Goal: Task Accomplishment & Management: Manage account settings

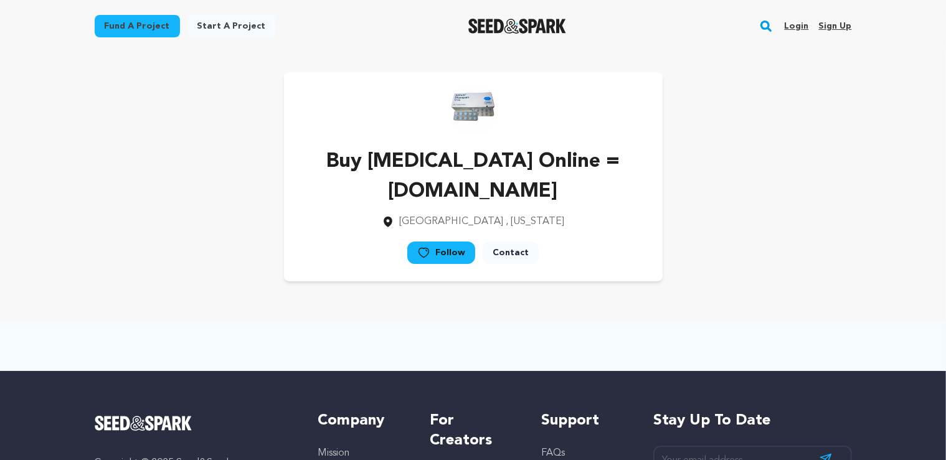
click at [831, 26] on link "Sign up" at bounding box center [835, 26] width 33 height 20
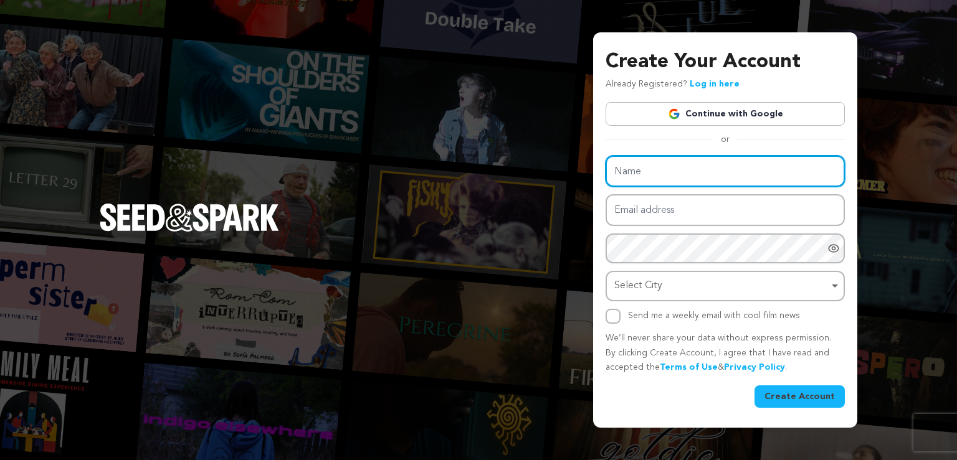
click at [650, 172] on input "Name" at bounding box center [725, 172] width 239 height 32
click at [682, 179] on input "Name" at bounding box center [725, 172] width 239 height 32
paste input "Buy Fioricet Online | Butalbital | OnlineBuyMeds"
click at [707, 275] on div "Select City Remove item" at bounding box center [725, 286] width 227 height 23
type input "Buy Fioricet Online | Butalbital | OnlineBuyMeds"
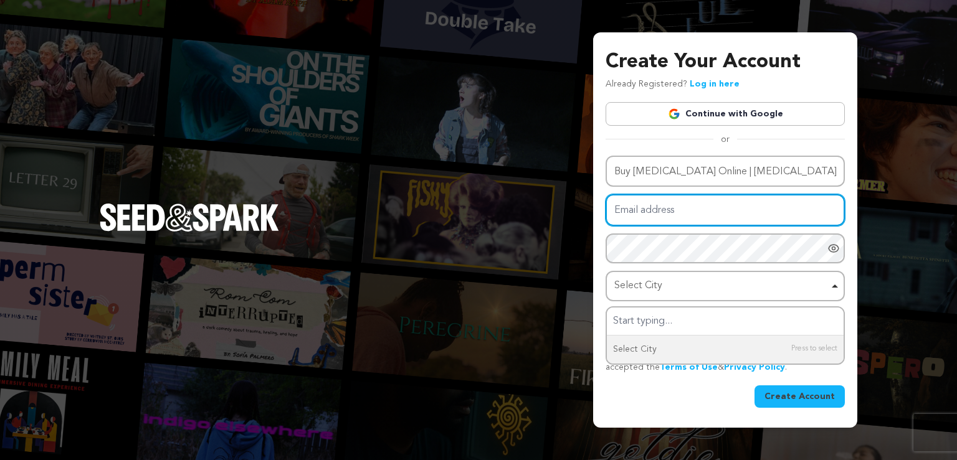
click at [668, 216] on input "Email address" at bounding box center [725, 210] width 239 height 32
paste input "buy-fioricet-online@powerscrews.com"
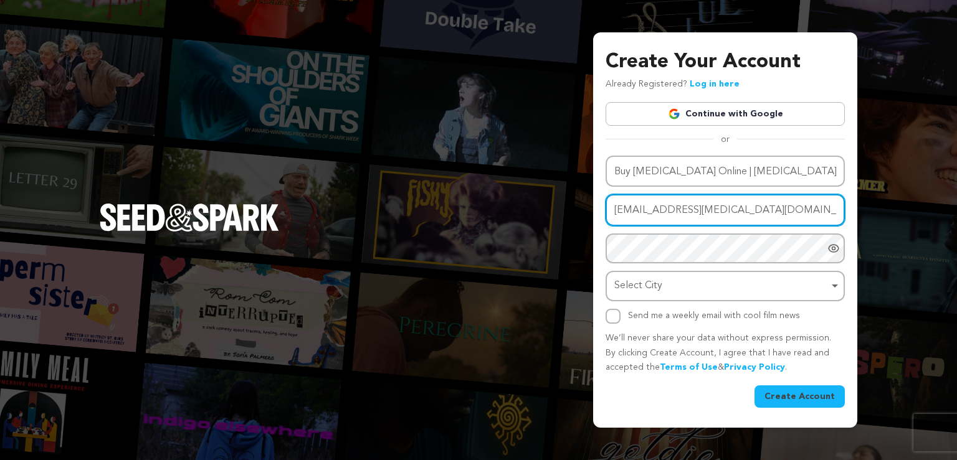
type input "buy-fioricet-online@powerscrews.com"
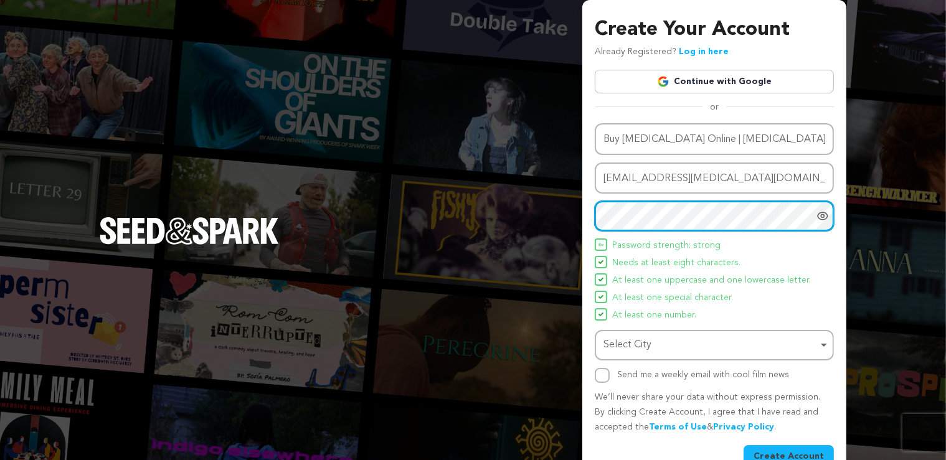
click at [671, 343] on div "Select City Remove item" at bounding box center [711, 345] width 214 height 18
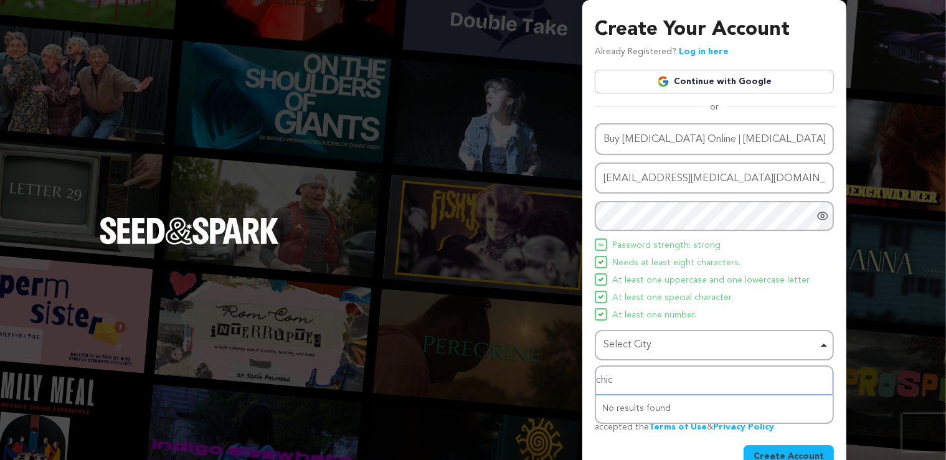
type input "chica"
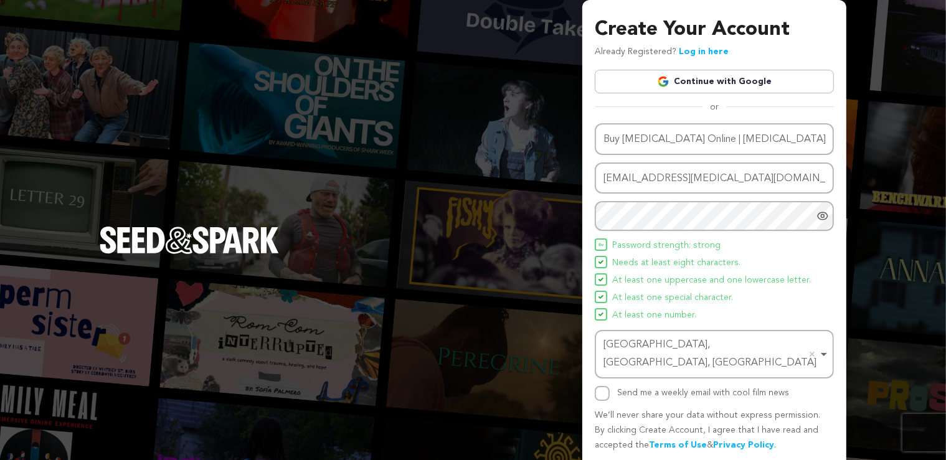
click at [604, 383] on div "Name Buy Fioricet Online | Butalbital | OnlineBuyMeds Email address buy-fiorice…" at bounding box center [714, 304] width 239 height 363
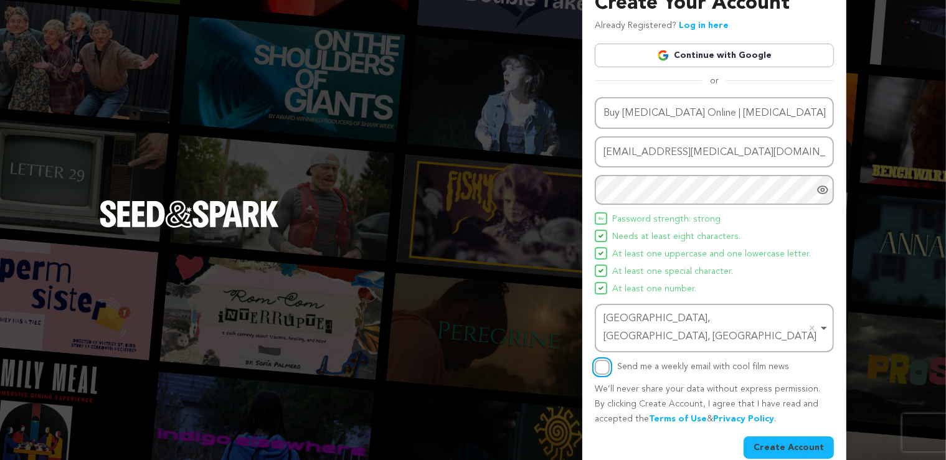
click at [604, 360] on input "Send me a weekly email with cool film news" at bounding box center [602, 367] width 15 height 15
checkbox input "true"
click at [800, 437] on button "Create Account" at bounding box center [789, 448] width 90 height 22
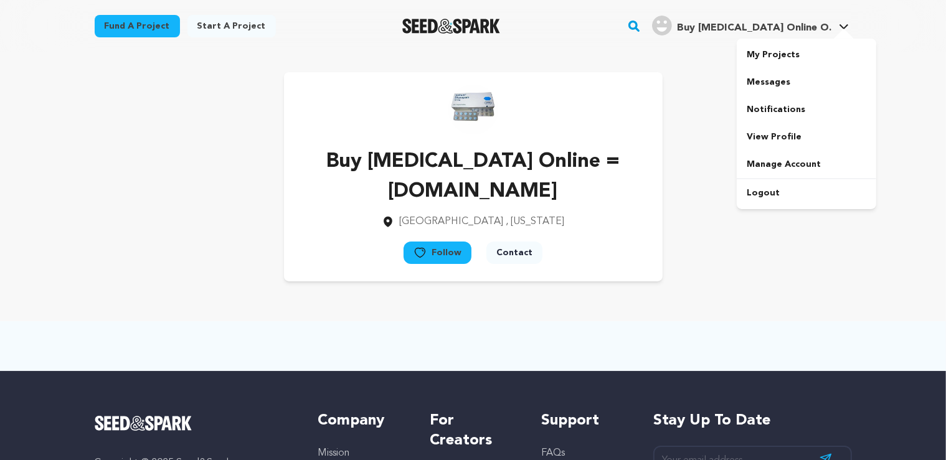
click at [810, 27] on span "Buy Fioricet Online O." at bounding box center [754, 28] width 155 height 10
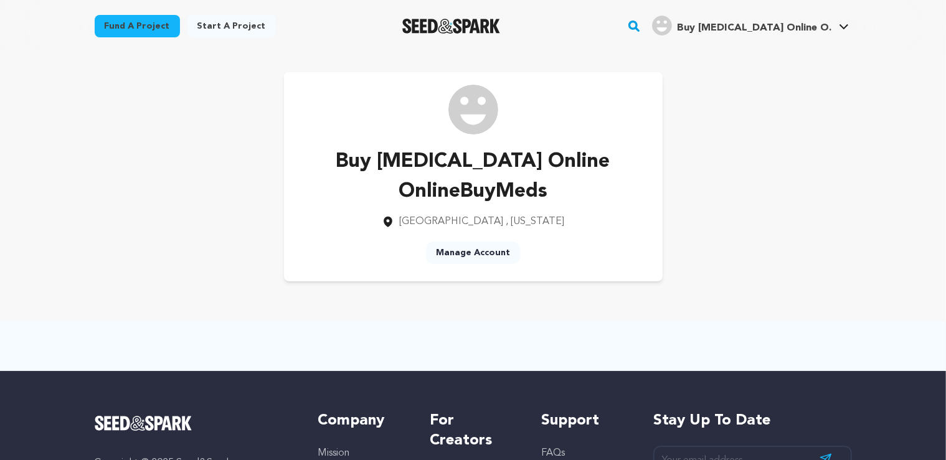
click at [464, 242] on link "Manage Account" at bounding box center [473, 253] width 94 height 22
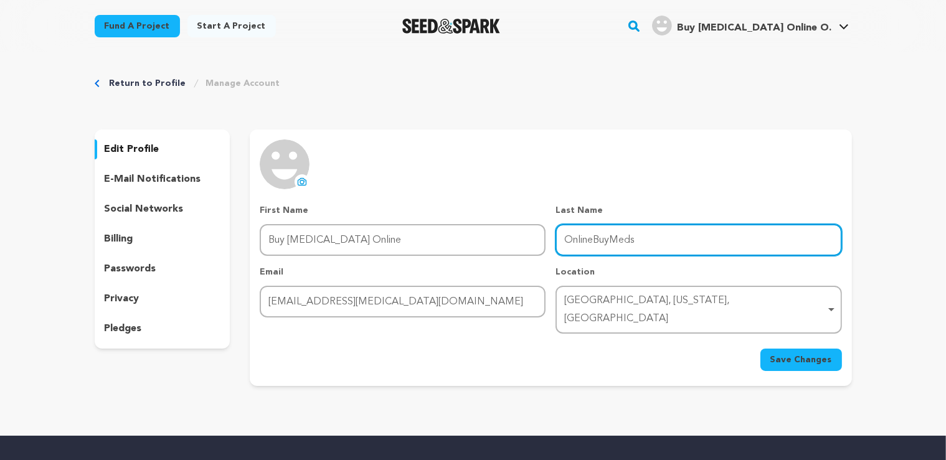
drag, startPoint x: 617, startPoint y: 238, endPoint x: 492, endPoint y: 238, distance: 125.2
click at [492, 238] on div "First Name First Name Buy Fioricet Online Last Name Last Name OnlineBuyMeds Ema…" at bounding box center [551, 269] width 582 height 130
type input "OnlineBuy"
click at [616, 244] on input "OnlineBuy" at bounding box center [699, 240] width 286 height 32
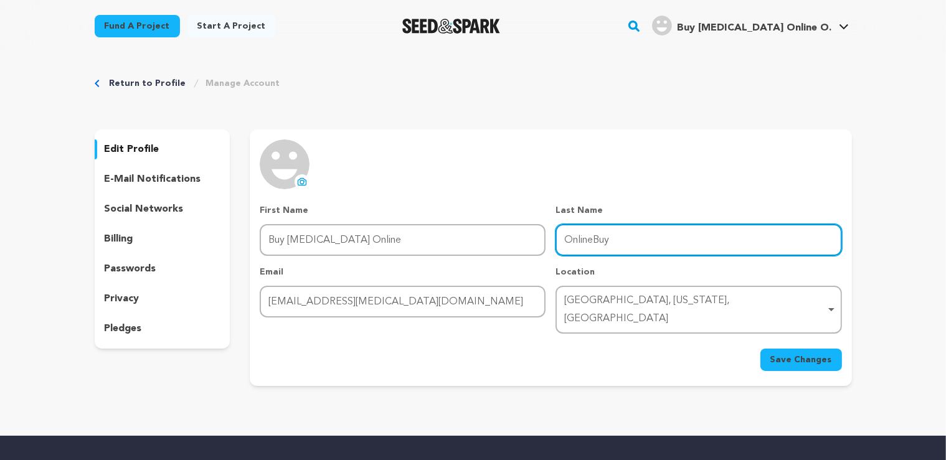
click at [616, 244] on input "OnlineBuy" at bounding box center [699, 240] width 286 height 32
click at [616, 244] on input "Last Name" at bounding box center [699, 240] width 286 height 32
paste input "▶️▶️ [DOMAIN_NAME] ▶️▶️"
type input "▶️▶️ www.onlinebuymeds.com ▶️▶️"
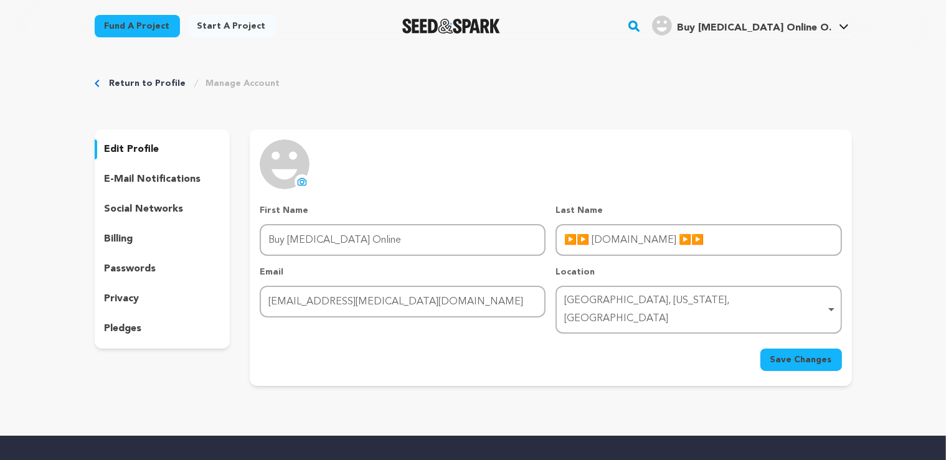
click at [749, 158] on div "uploading spinner upload profile image First Name First Name Buy Fioricet Onlin…" at bounding box center [551, 256] width 582 height 232
click at [301, 183] on icon at bounding box center [302, 183] width 5 height 4
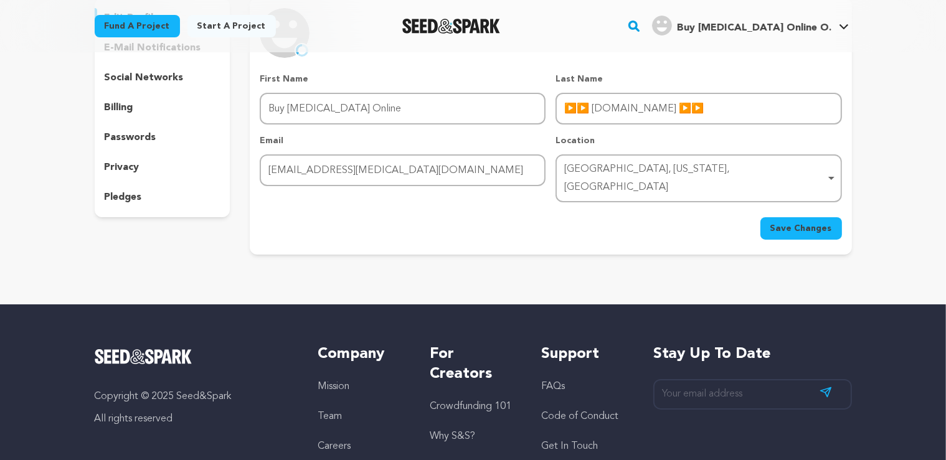
click at [773, 217] on button "Save Changes" at bounding box center [802, 228] width 82 height 22
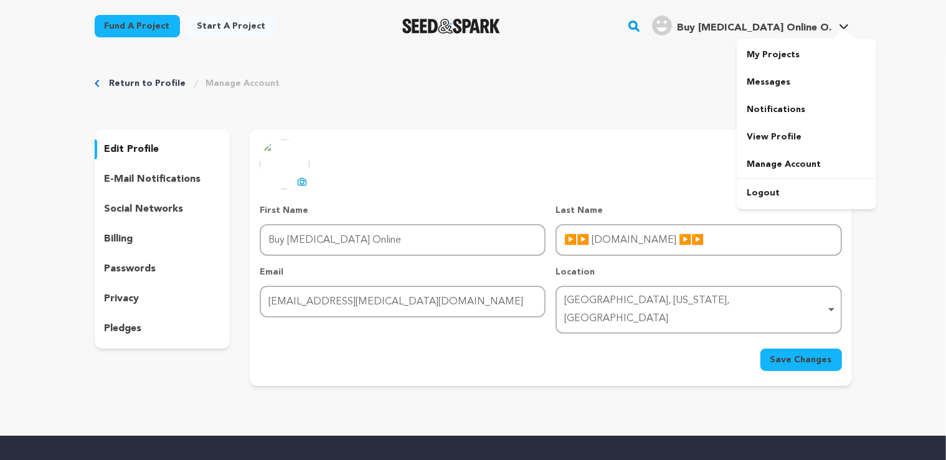
click at [788, 23] on span "Buy Fioricet Online O." at bounding box center [754, 28] width 155 height 10
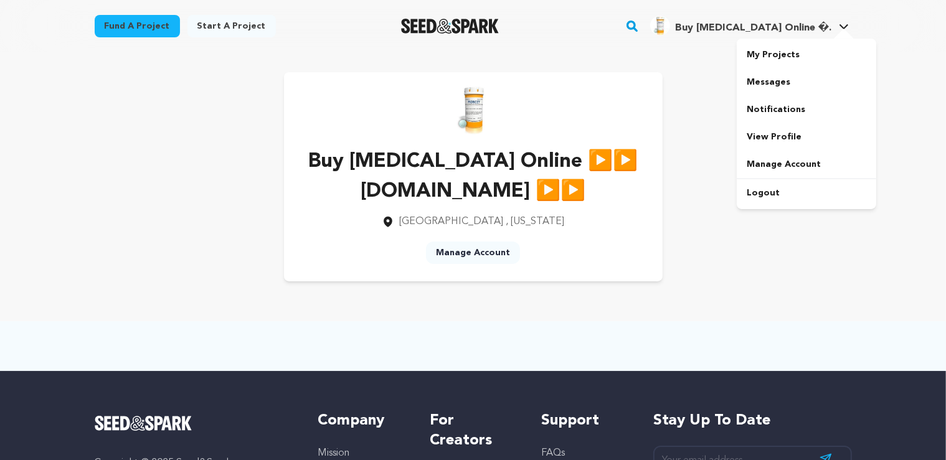
click at [816, 24] on span "Buy [MEDICAL_DATA] Online �." at bounding box center [753, 28] width 157 height 10
click at [474, 260] on link "Manage Account" at bounding box center [473, 253] width 94 height 22
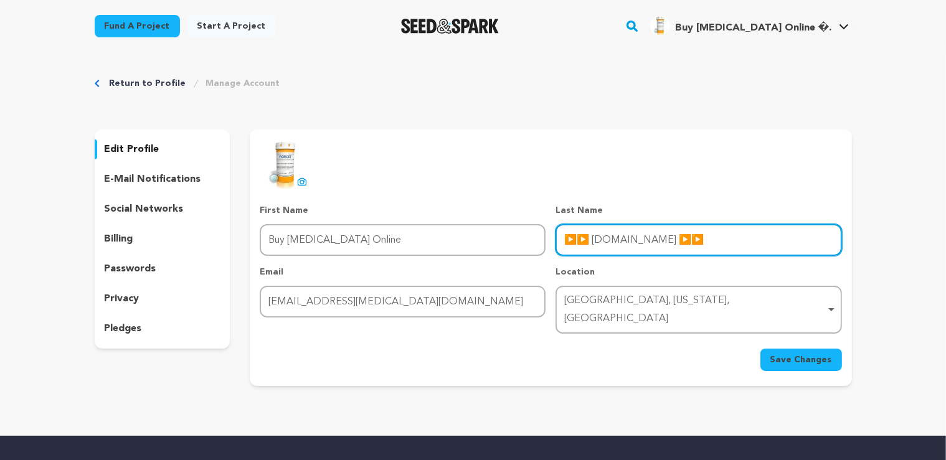
click at [744, 249] on input "▶️▶️ [DOMAIN_NAME] ▶️▶️" at bounding box center [699, 240] width 286 height 32
click at [574, 238] on input "▶️▶️ [DOMAIN_NAME] ▶️" at bounding box center [699, 240] width 286 height 32
type input "▶️ [DOMAIN_NAME] ▶️"
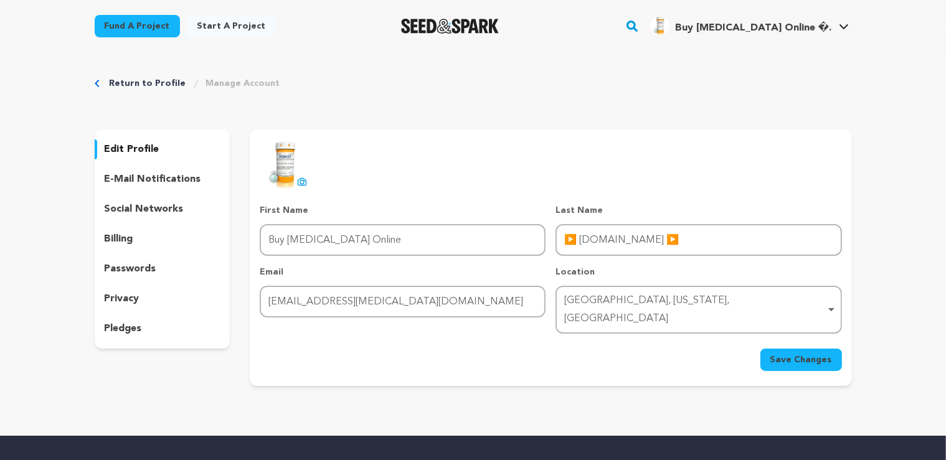
click at [771, 349] on button "Save Changes" at bounding box center [802, 360] width 82 height 22
click at [810, 354] on span "Save Changes" at bounding box center [802, 360] width 62 height 12
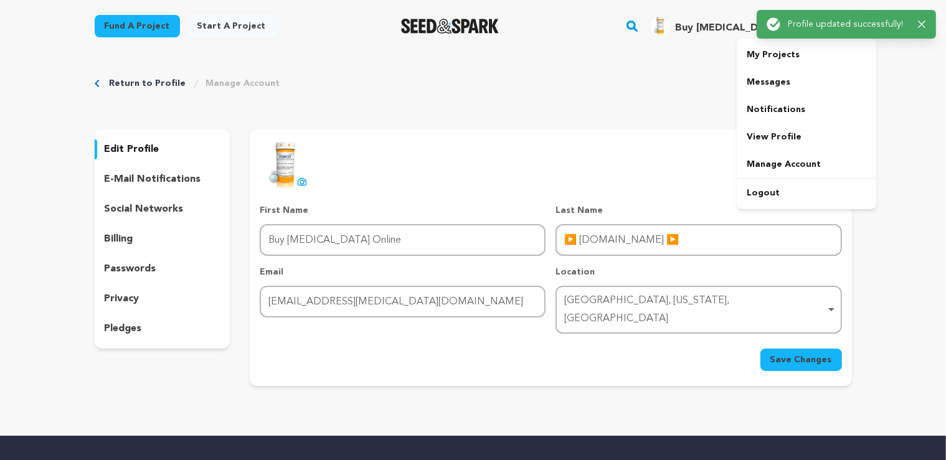
click at [737, 21] on div "Buy [MEDICAL_DATA] Online �." at bounding box center [741, 26] width 182 height 20
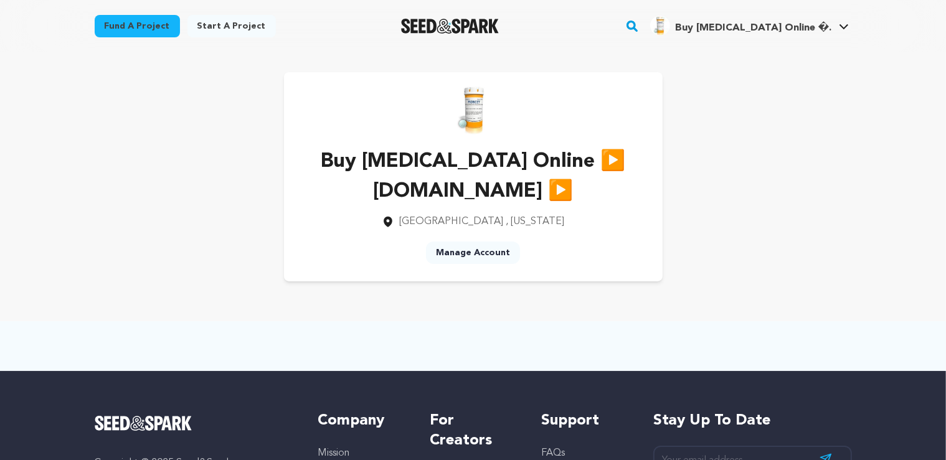
click at [475, 251] on link "Manage Account" at bounding box center [473, 253] width 94 height 22
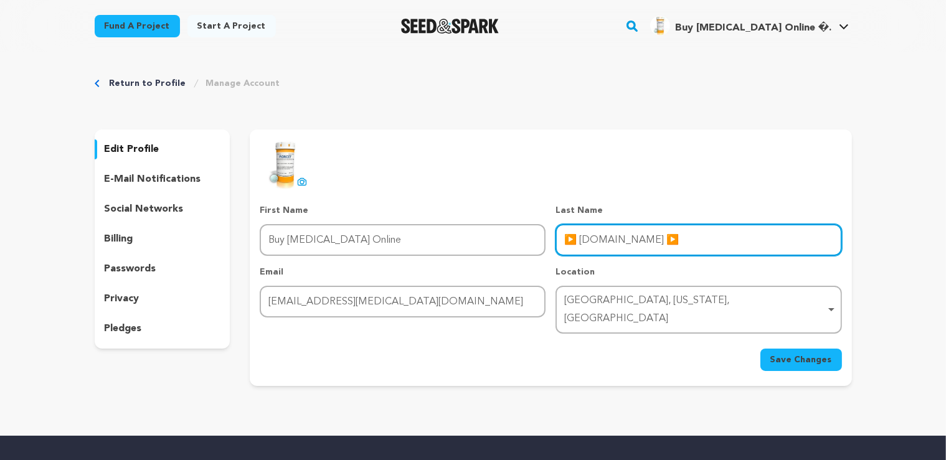
click at [582, 237] on input "▶️ www.onlinebuymeds.com ▶️" at bounding box center [699, 240] width 286 height 32
click at [696, 236] on input "▶️www.onlinebuymeds.com ▶️" at bounding box center [699, 240] width 286 height 32
type input "▶️www.onlinebuymeds.com▶️"
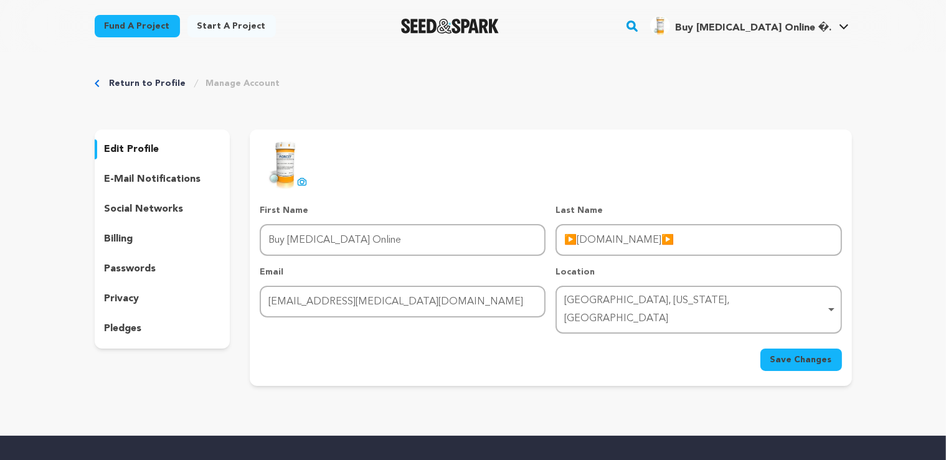
click at [777, 354] on span "Save Changes" at bounding box center [802, 360] width 62 height 12
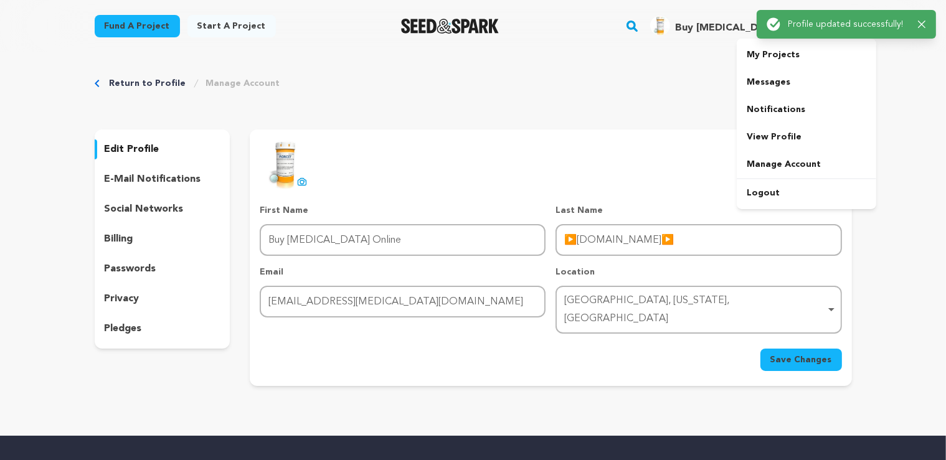
click at [736, 30] on span "Buy [MEDICAL_DATA] Online �." at bounding box center [753, 28] width 157 height 10
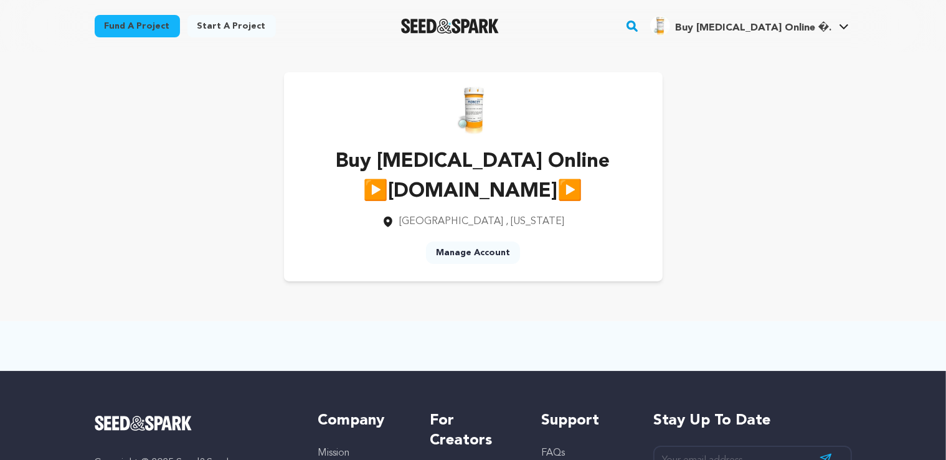
click at [895, 171] on main "Fund a project Start a project Search" at bounding box center [473, 345] width 946 height 691
